Goal: Information Seeking & Learning: Learn about a topic

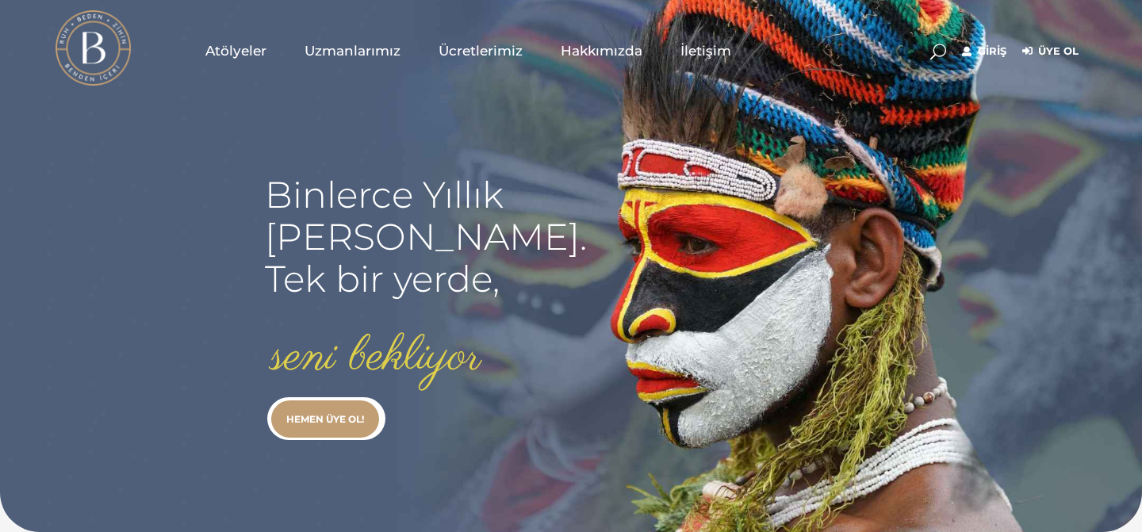
click at [239, 59] on span "Atölyeler" at bounding box center [235, 51] width 61 height 18
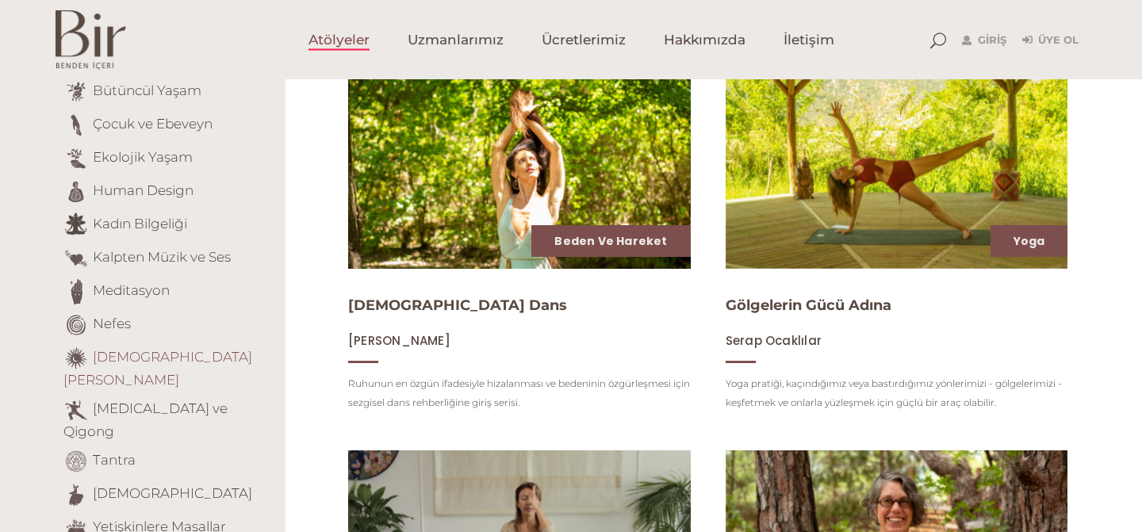
scroll to position [332, 0]
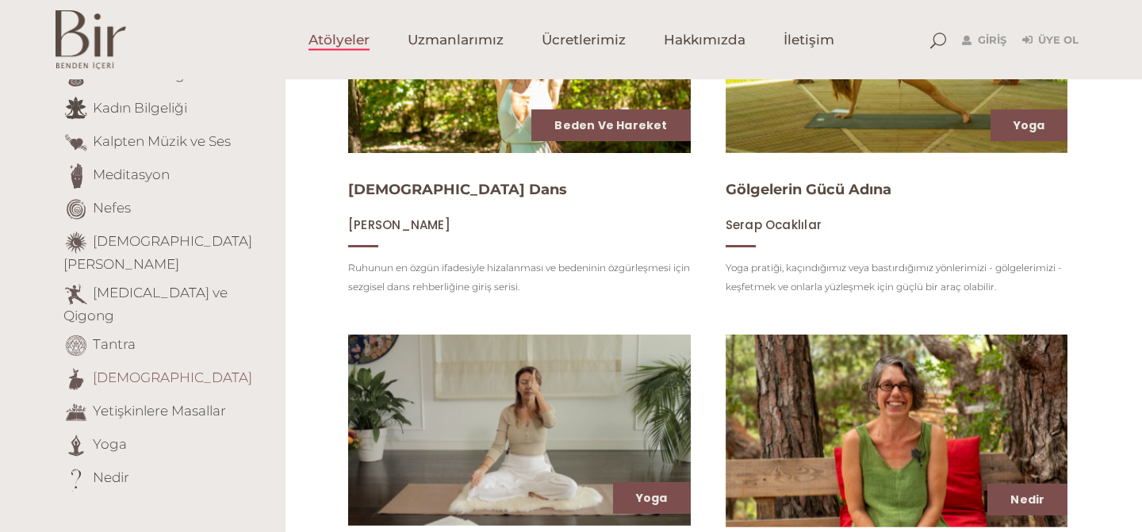
click at [117, 370] on link "[DEMOGRAPHIC_DATA]" at bounding box center [172, 378] width 159 height 16
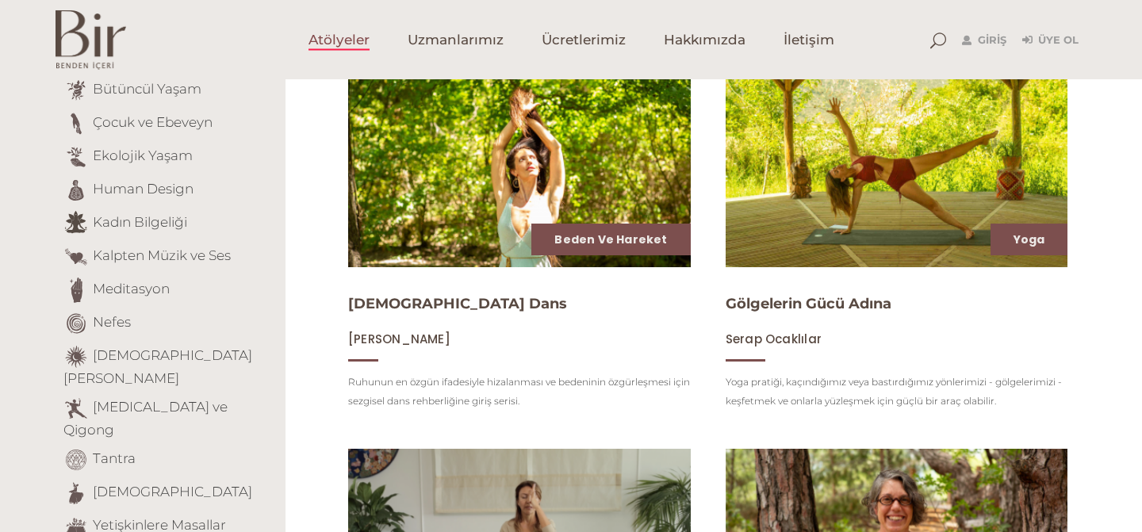
click at [892, 173] on img at bounding box center [896, 170] width 353 height 198
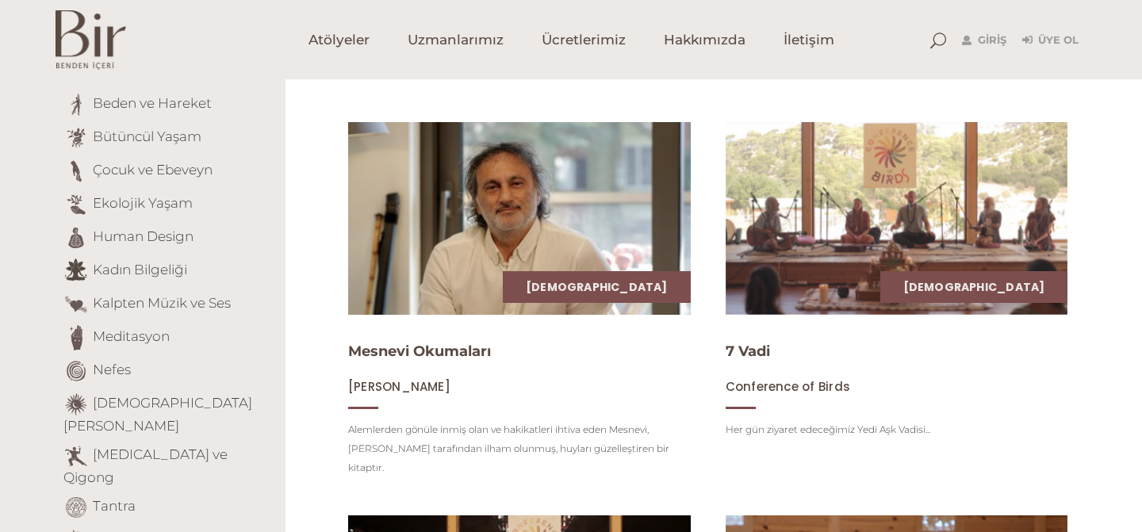
scroll to position [171, 0]
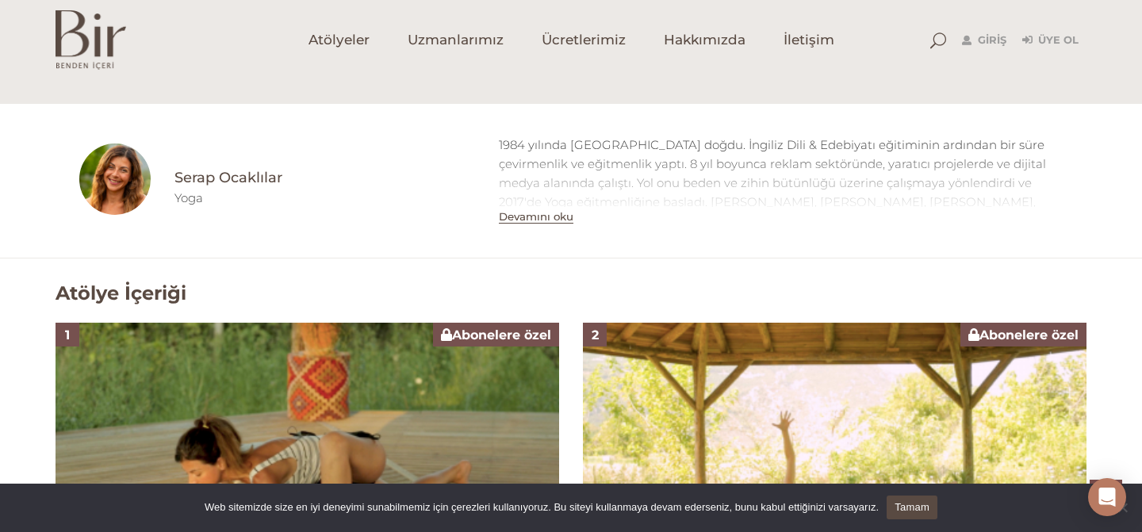
scroll to position [814, 0]
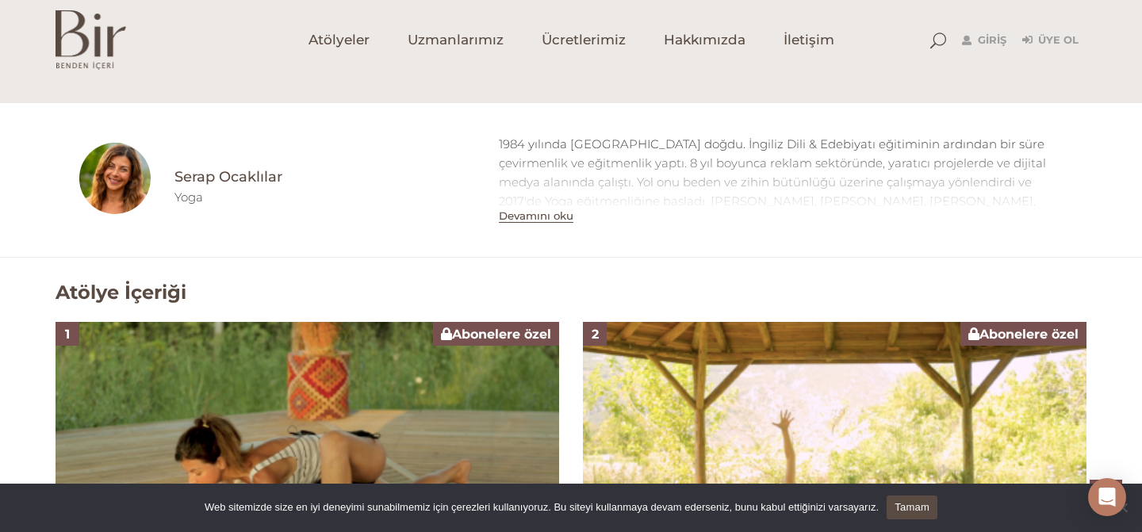
click at [556, 213] on button "Devamını oku" at bounding box center [536, 215] width 75 height 13
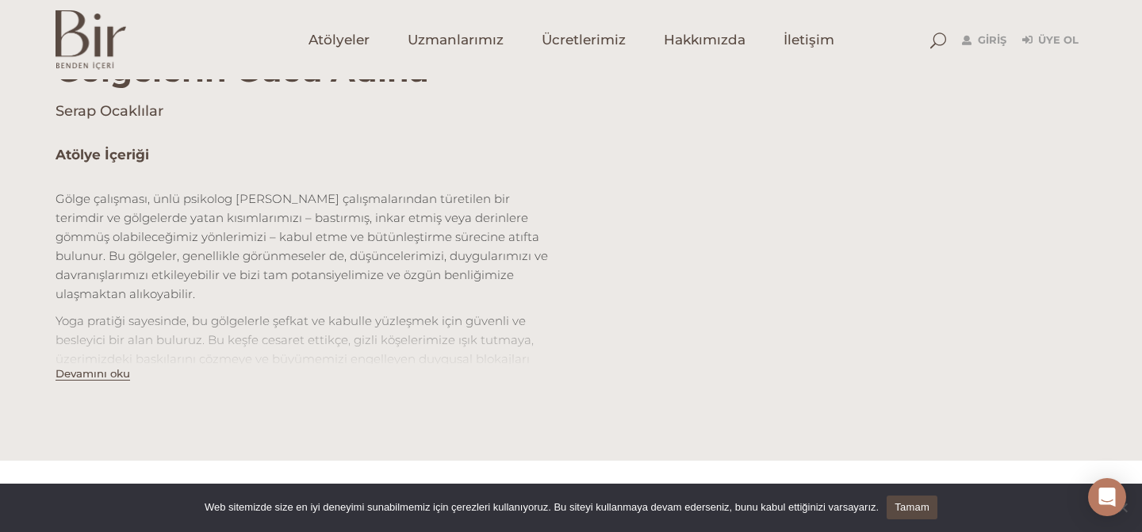
scroll to position [457, 0]
